Goal: Information Seeking & Learning: Learn about a topic

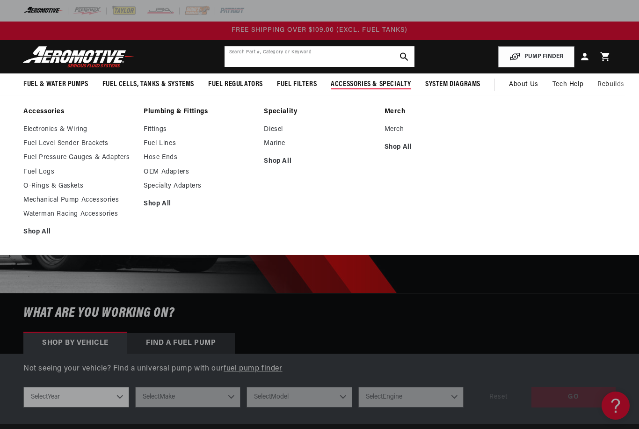
click at [257, 54] on input "text" at bounding box center [319, 56] width 190 height 21
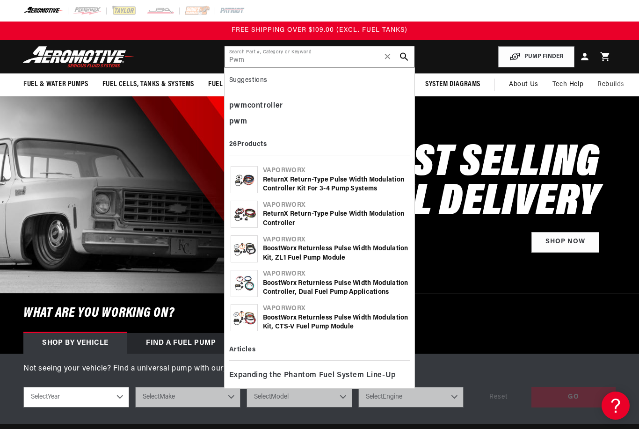
type input "Pwm"
click at [257, 104] on div "pwm controller" at bounding box center [319, 106] width 181 height 16
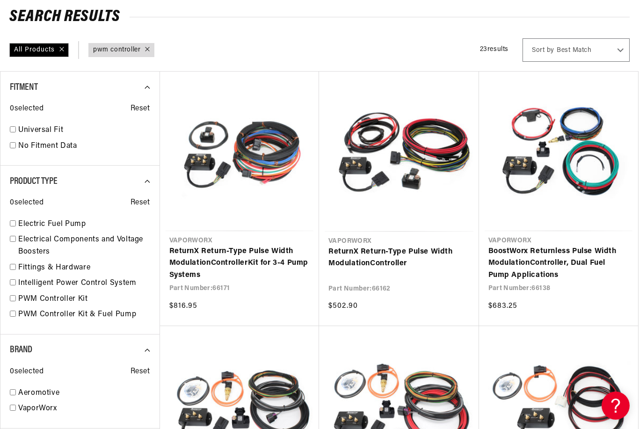
click at [394, 246] on link "ReturnX Return-Type Pulse Width Modulation Controller" at bounding box center [398, 258] width 141 height 24
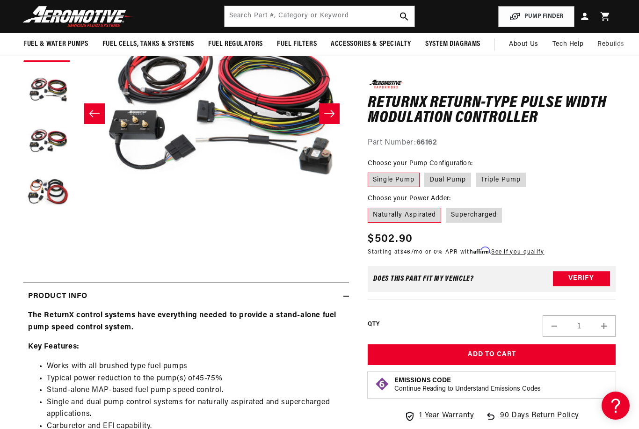
scroll to position [165, 0]
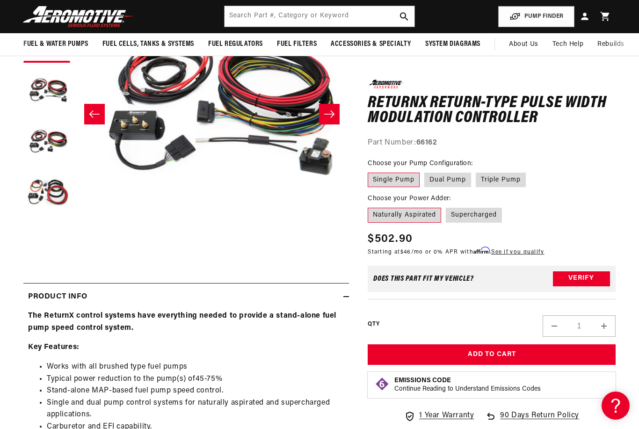
click at [578, 279] on button "Verify" at bounding box center [581, 278] width 57 height 15
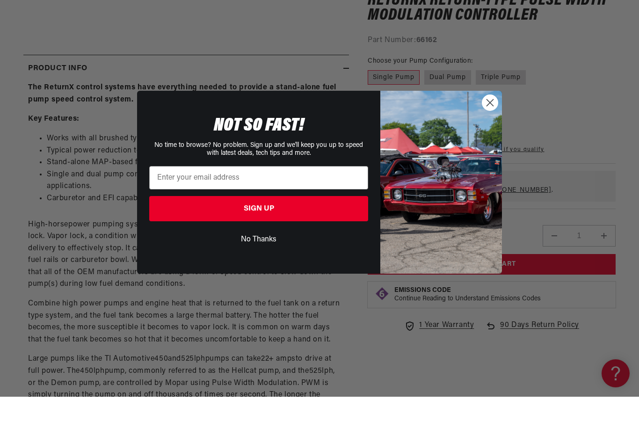
scroll to position [362, 0]
click at [488, 127] on circle "Close dialog" at bounding box center [489, 134] width 15 height 15
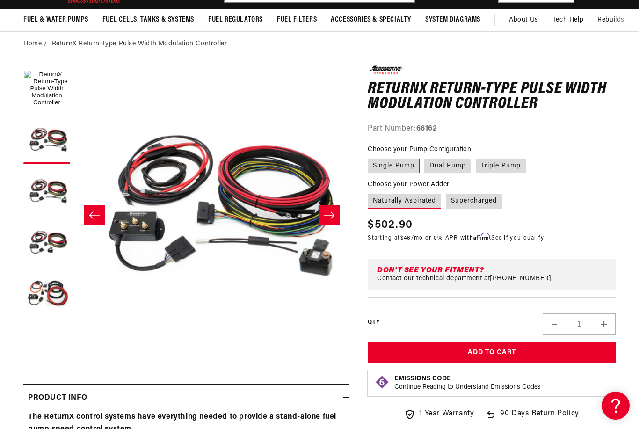
scroll to position [0, 0]
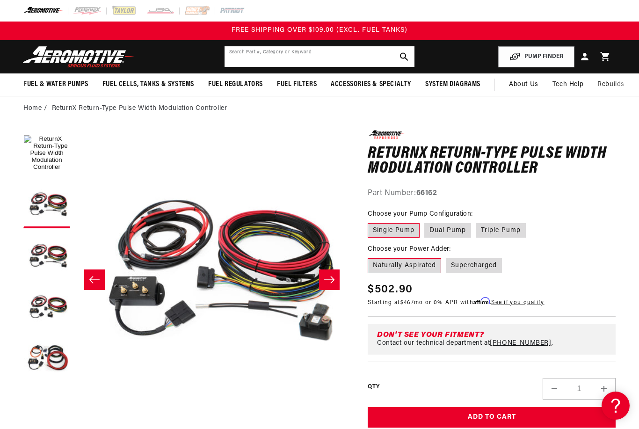
click at [255, 58] on input "text" at bounding box center [319, 56] width 190 height 21
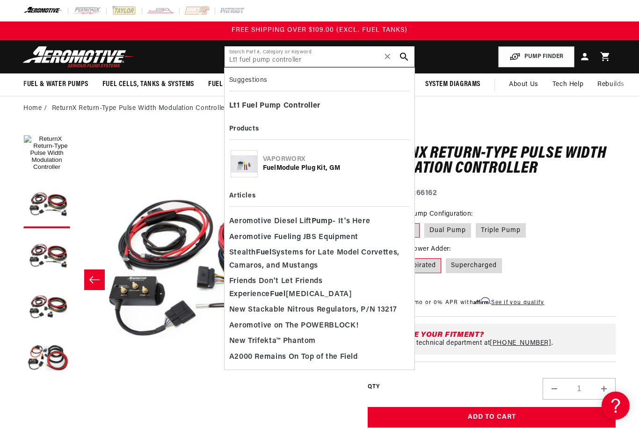
type input "Lt1 fuel pump controller"
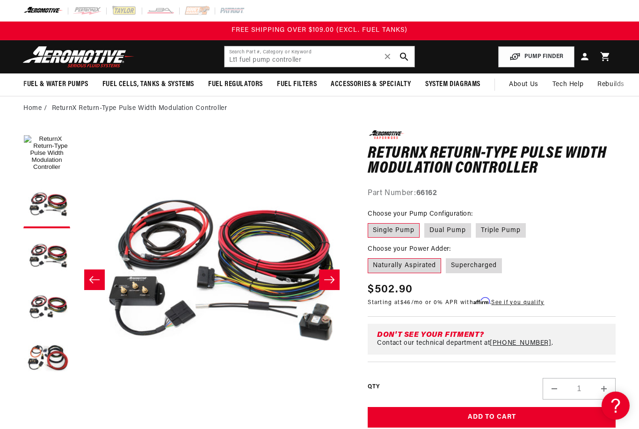
scroll to position [0, 274]
